Goal: Task Accomplishment & Management: Complete application form

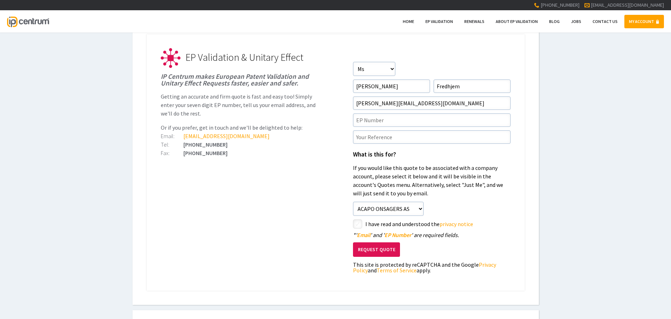
scroll to position [212, 0]
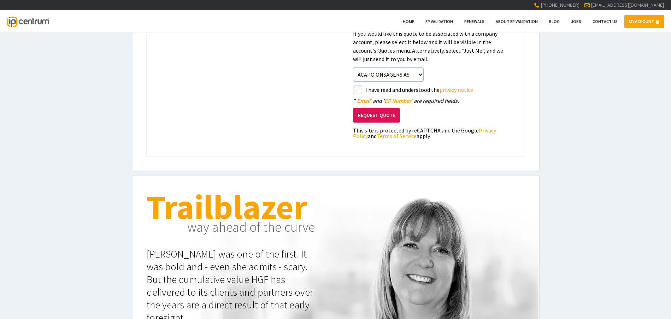
click at [382, 113] on button "Request Quote" at bounding box center [376, 115] width 47 height 14
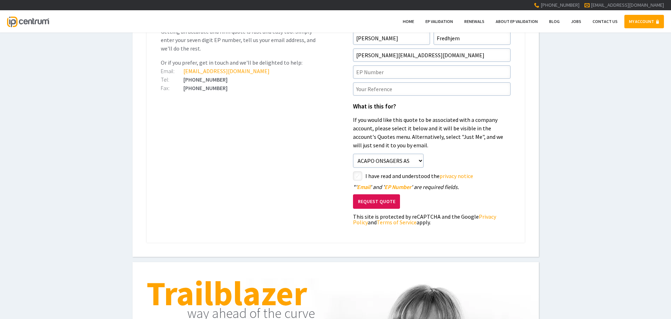
scroll to position [106, 0]
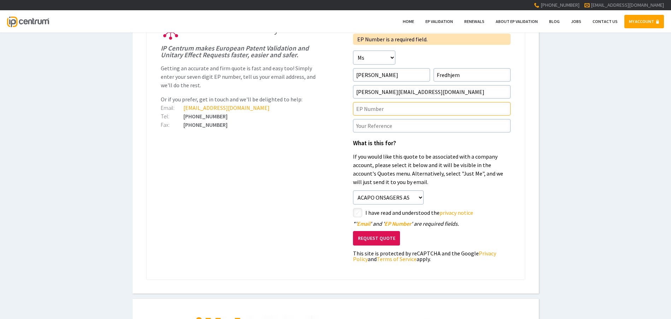
click at [362, 106] on input"] "text" at bounding box center [432, 108] width 158 height 13
paste input"] "EP4399386"
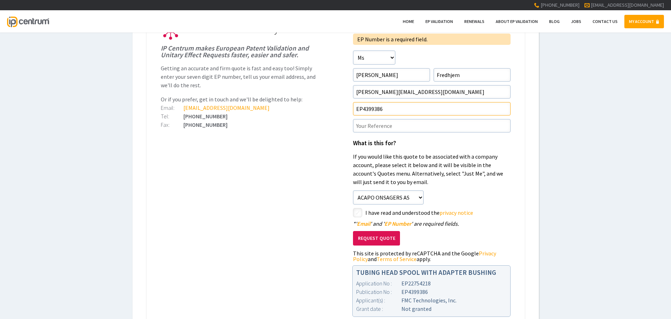
type input"] "EP4399386"
click at [362, 129] on input"] "text" at bounding box center [432, 125] width 158 height 13
paste input"] "P29453EPPC"
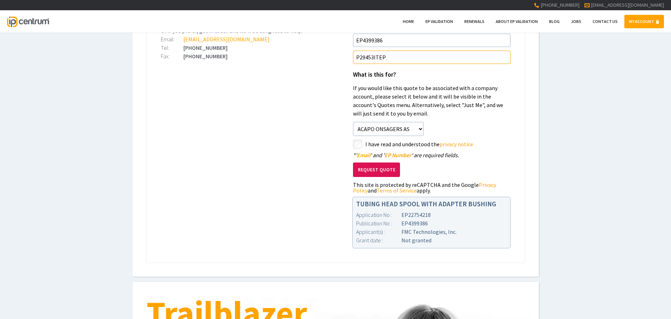
scroll to position [177, 0]
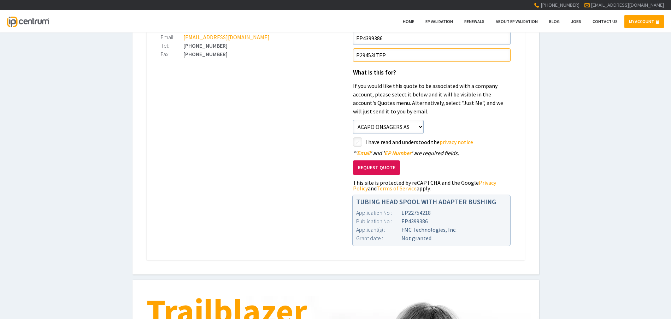
type input"] "P29453ITEP"
click at [377, 170] on button "Request Quote" at bounding box center [376, 168] width 47 height 14
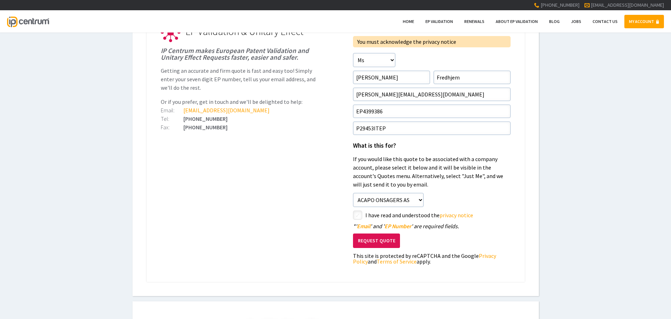
scroll to position [141, 0]
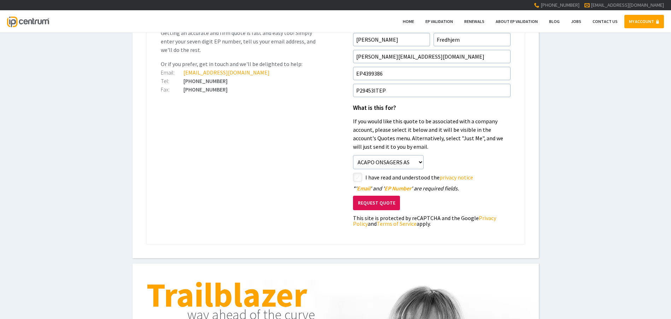
click at [357, 179] on input"] "checkbox" at bounding box center [359, 178] width 8 height 8
checkbox input"] "true"
click at [386, 202] on button "Request Quote" at bounding box center [376, 203] width 47 height 14
